Goal: Task Accomplishment & Management: Manage account settings

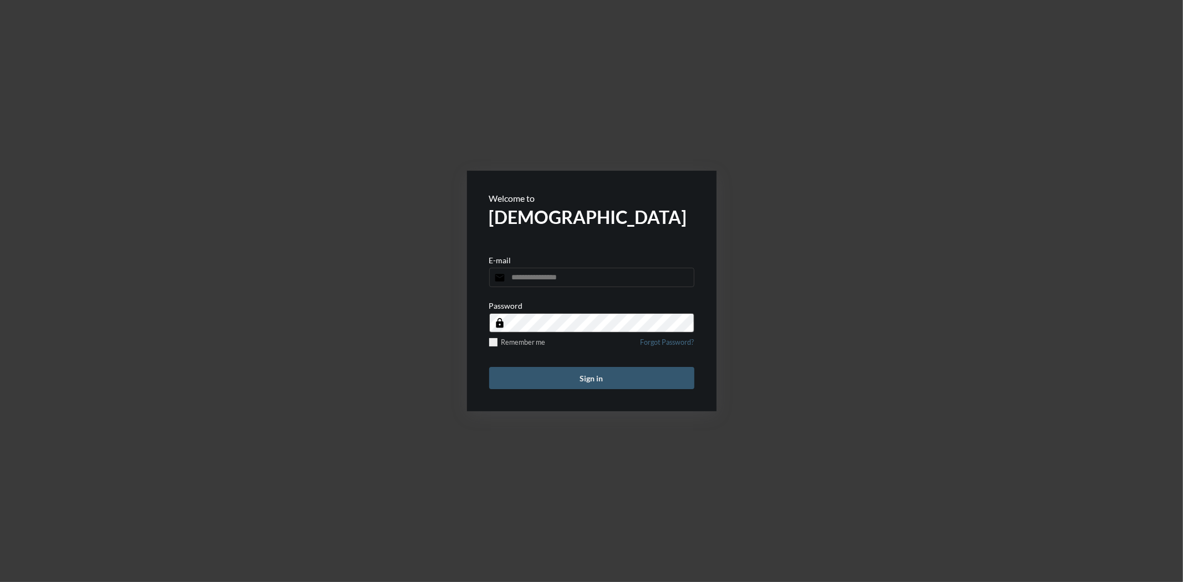
type input "**********"
click at [632, 381] on button "Sign in" at bounding box center [591, 378] width 205 height 22
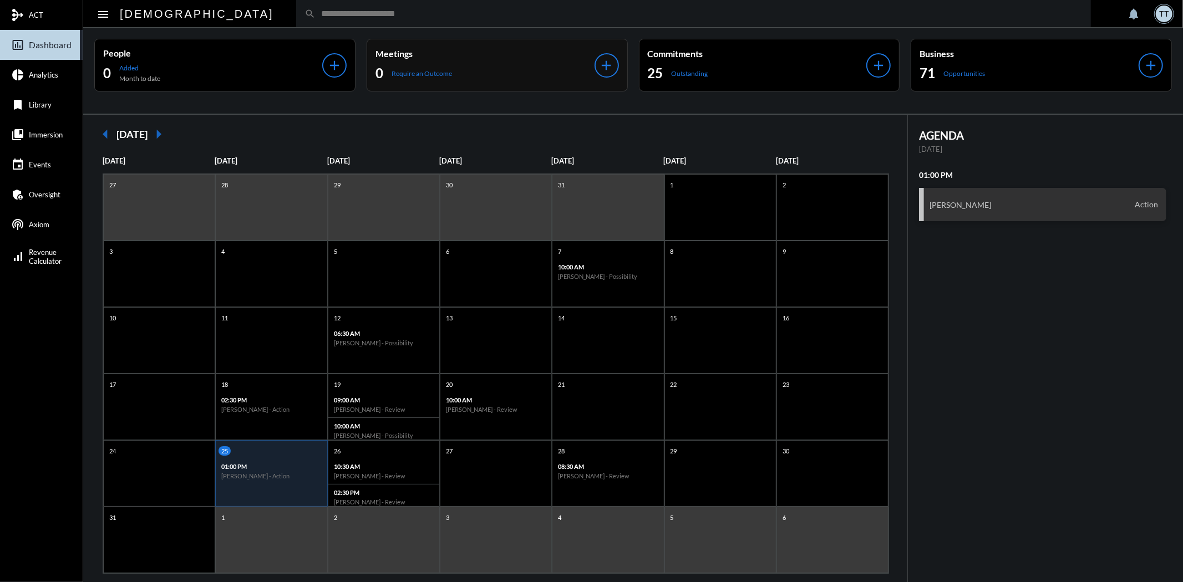
click at [475, 53] on p "Meetings" at bounding box center [484, 53] width 219 height 11
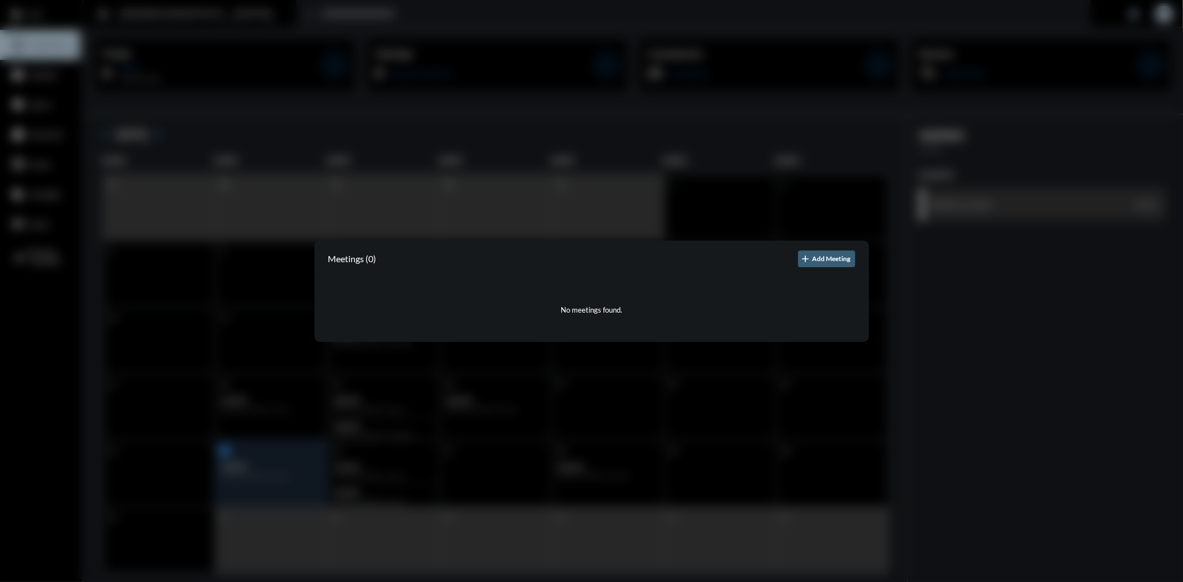
click at [467, 319] on div "No meetings found." at bounding box center [591, 310] width 555 height 64
click at [374, 423] on div at bounding box center [591, 291] width 1183 height 582
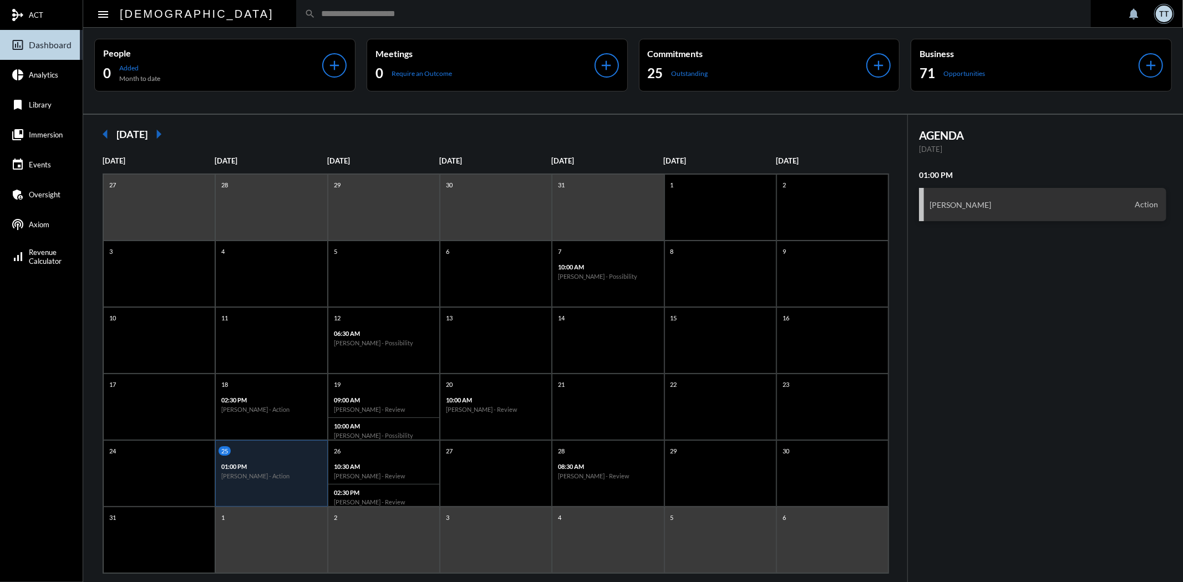
click at [244, 474] on h6 "[PERSON_NAME] - Action" at bounding box center [271, 475] width 100 height 7
click at [1002, 200] on div "[PERSON_NAME] Action" at bounding box center [1042, 204] width 247 height 33
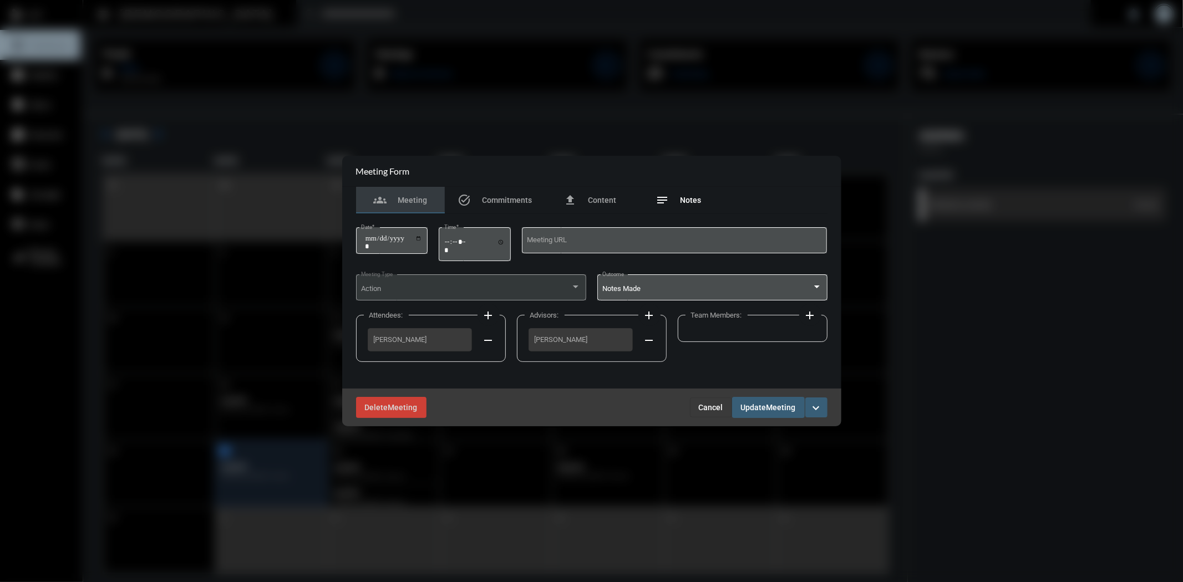
click at [689, 200] on span "Notes" at bounding box center [690, 200] width 21 height 9
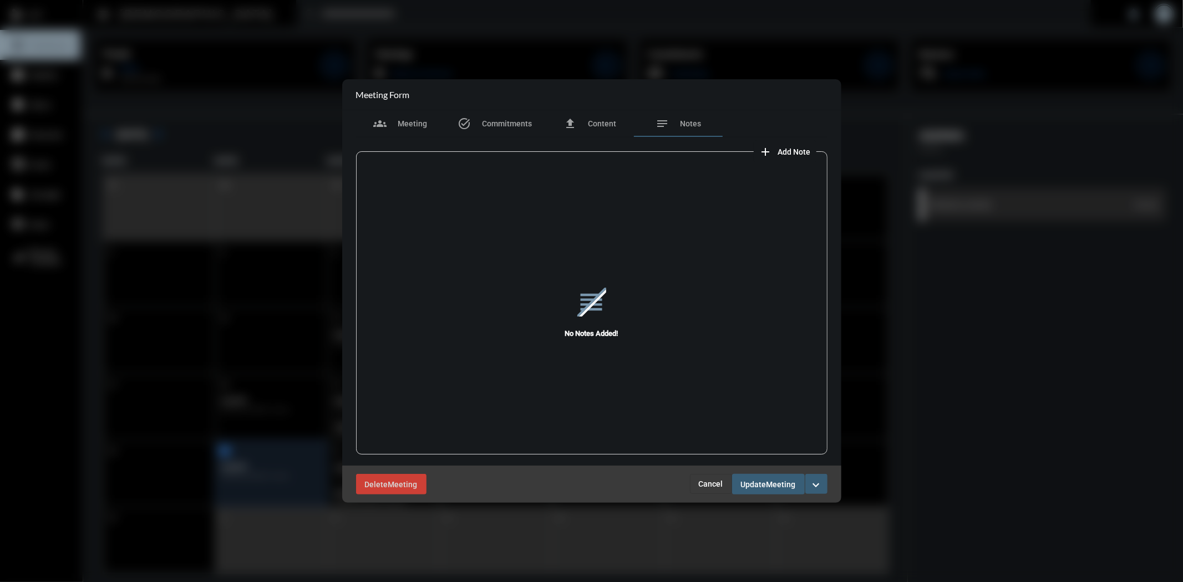
click at [795, 152] on span "Add Note" at bounding box center [794, 152] width 33 height 9
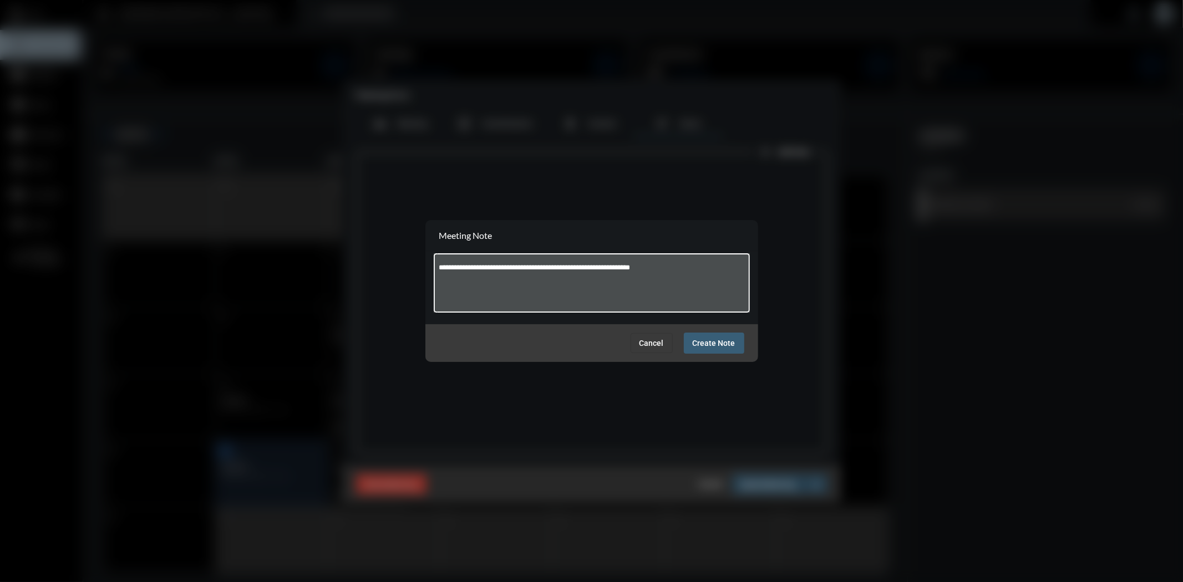
type textarea "**********"
click at [714, 339] on span "Create Note" at bounding box center [714, 343] width 43 height 9
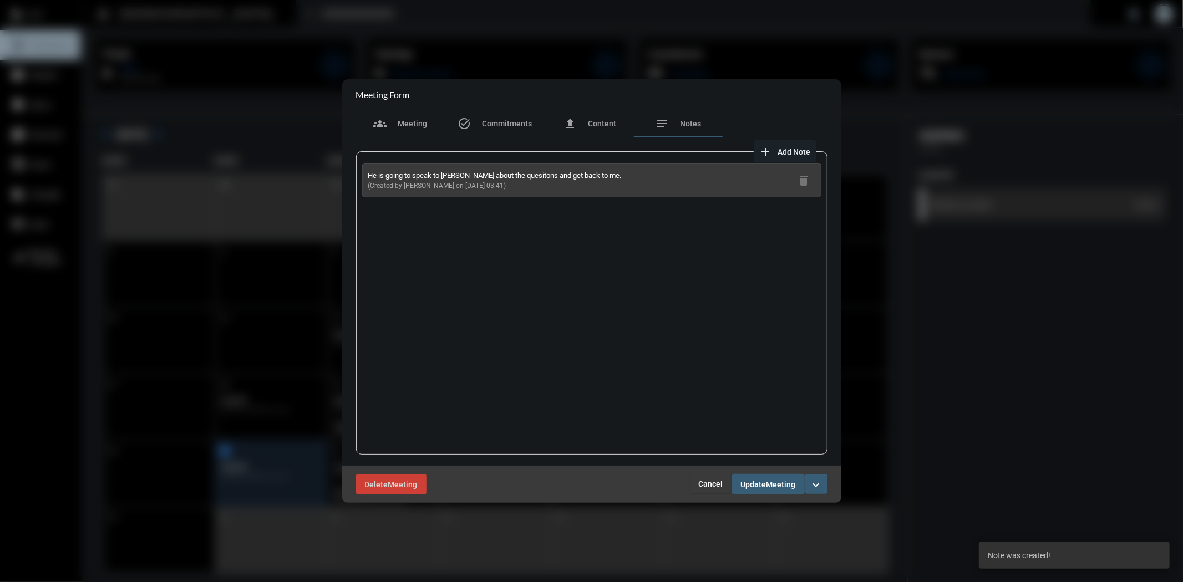
click at [778, 485] on span "Meeting" at bounding box center [780, 484] width 29 height 9
